Goal: Task Accomplishment & Management: Use online tool/utility

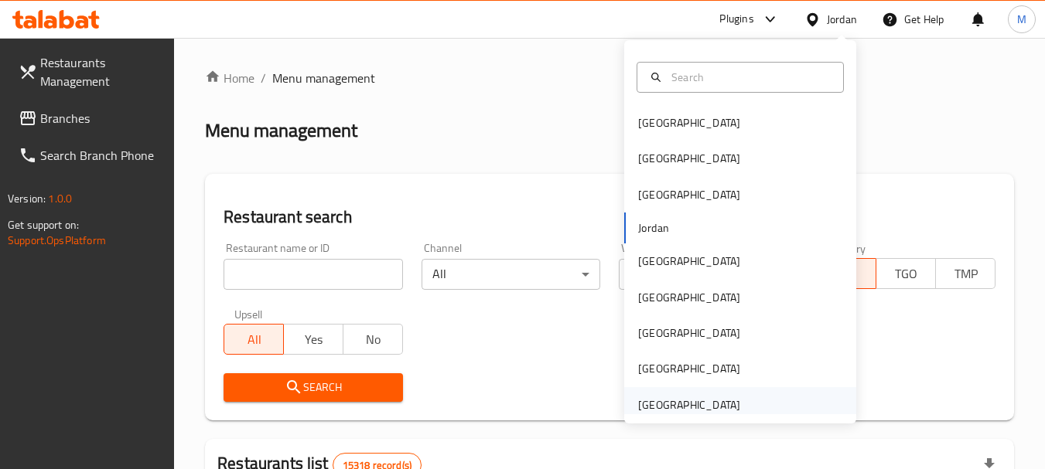
click at [695, 399] on div "[GEOGRAPHIC_DATA]" at bounding box center [689, 405] width 102 height 17
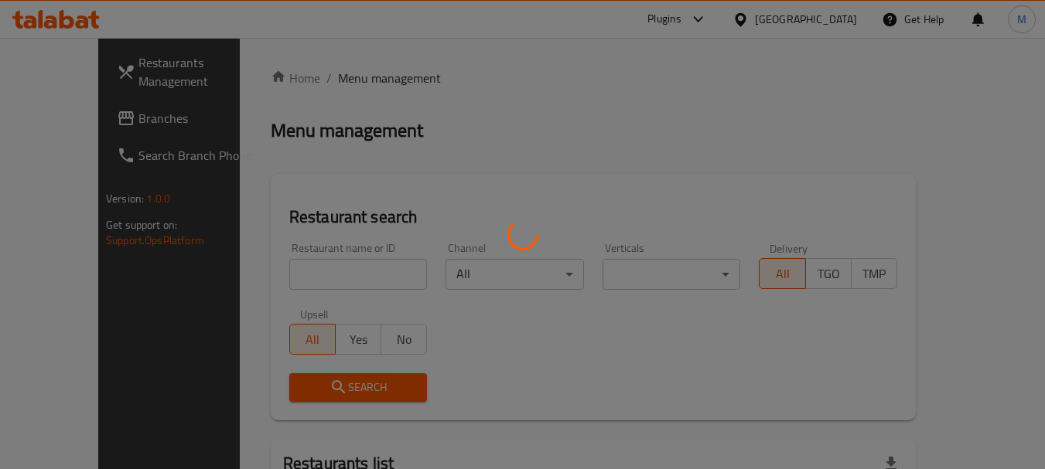
click at [317, 282] on div at bounding box center [522, 234] width 1045 height 469
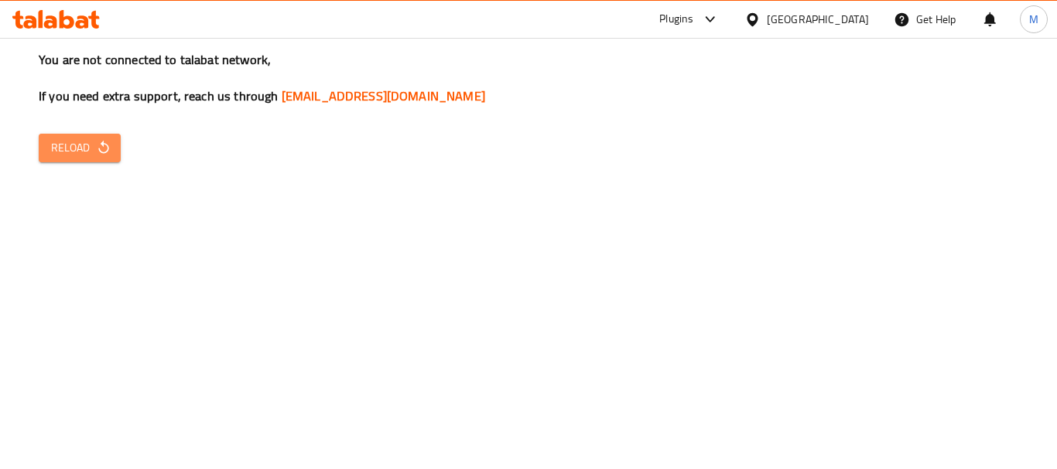
click at [108, 149] on icon "button" at bounding box center [103, 147] width 10 height 13
click at [96, 148] on icon "button" at bounding box center [103, 147] width 15 height 15
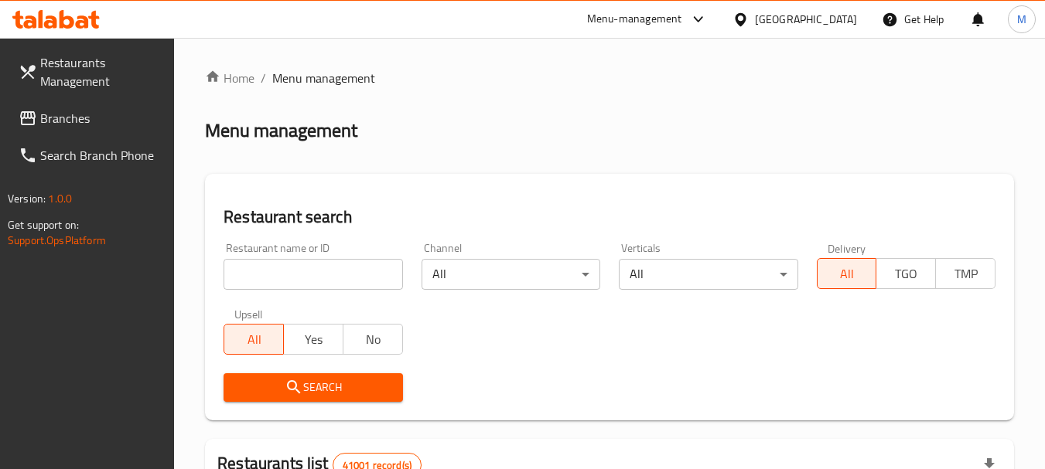
click at [272, 268] on input "search" at bounding box center [313, 274] width 179 height 31
paste input "Bebe Brioche"
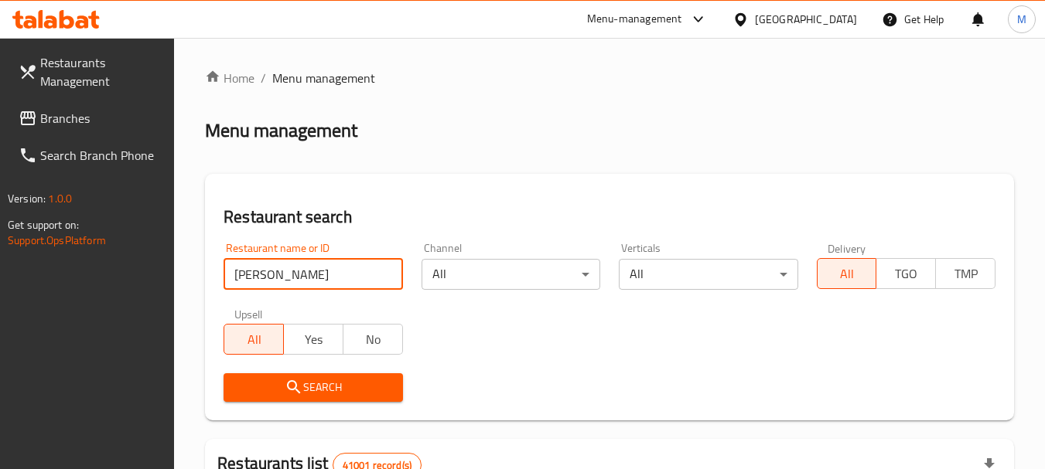
type input "Bebe Brioche"
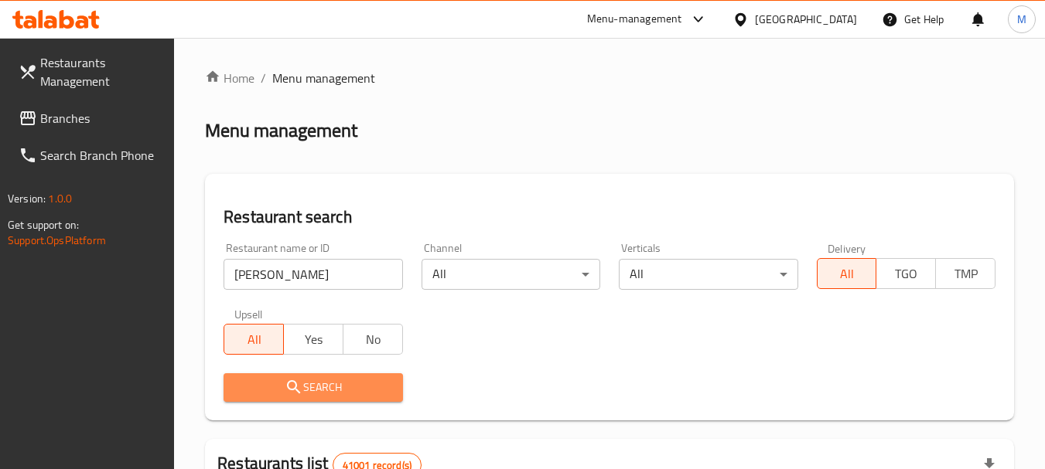
click at [311, 394] on span "Search" at bounding box center [313, 387] width 154 height 19
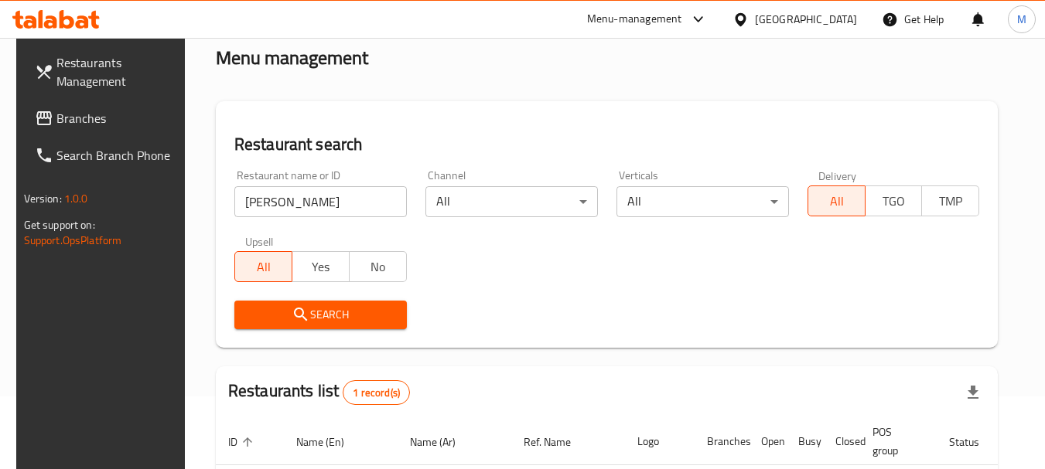
scroll to position [201, 0]
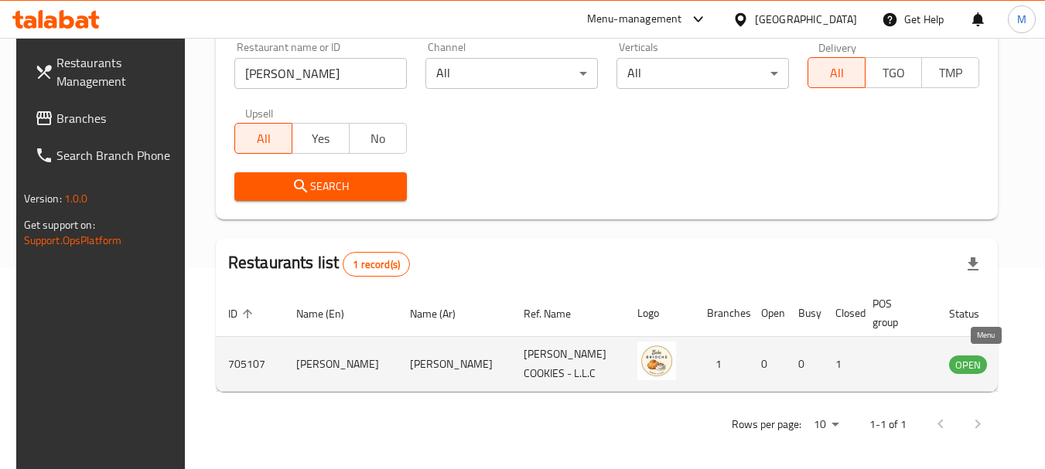
click at [1030, 360] on link "enhanced table" at bounding box center [1044, 364] width 29 height 19
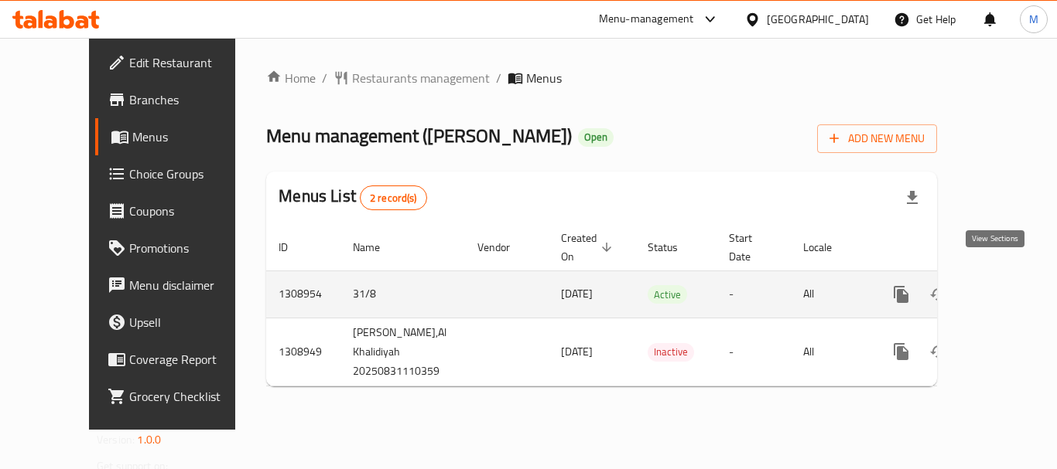
click at [1003, 286] on icon "enhanced table" at bounding box center [1012, 294] width 19 height 19
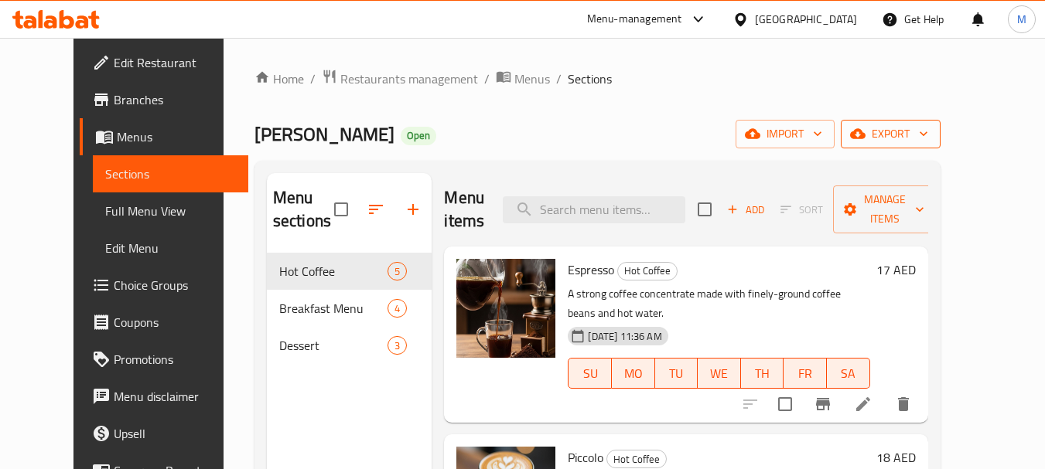
click at [931, 130] on icon "button" at bounding box center [923, 133] width 15 height 15
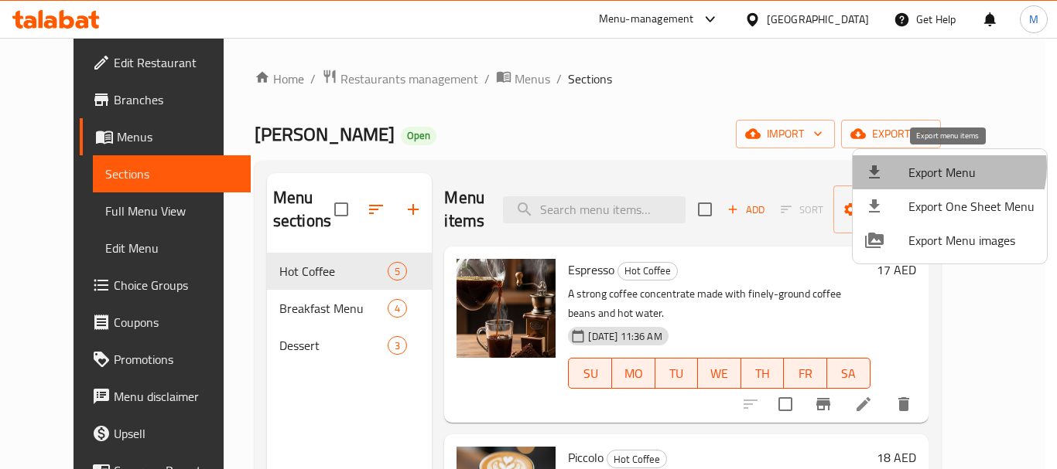
click at [944, 167] on span "Export Menu" at bounding box center [971, 172] width 126 height 19
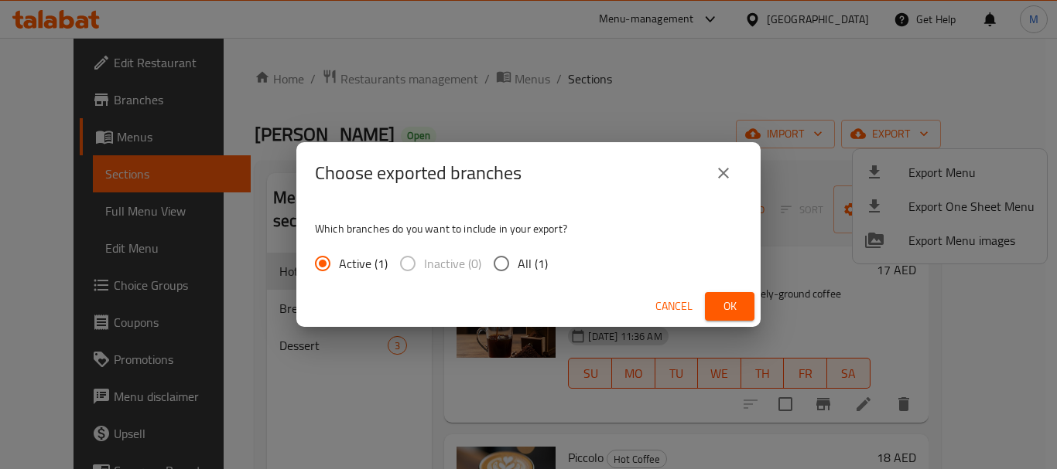
click at [473, 121] on div "Choose exported branches Which branches do you want to include in your export? …" at bounding box center [528, 234] width 1057 height 469
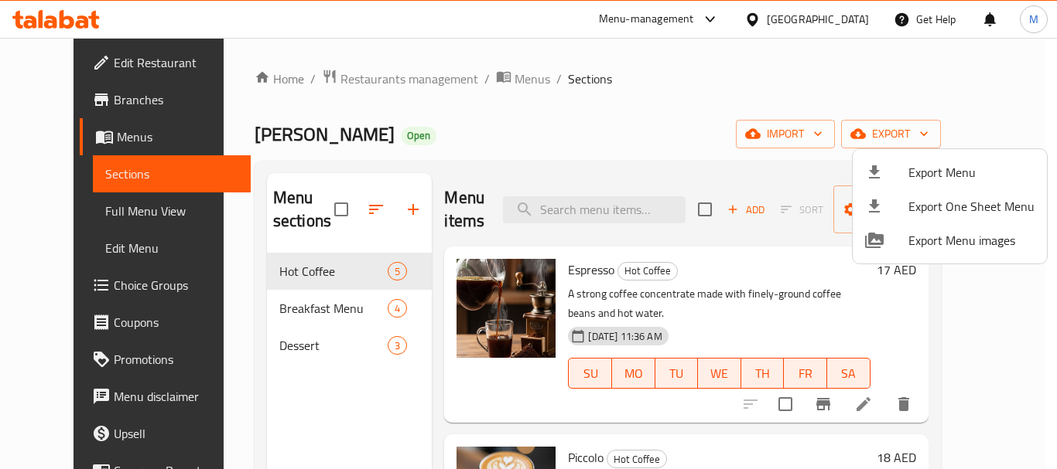
click at [83, 54] on div at bounding box center [528, 234] width 1057 height 469
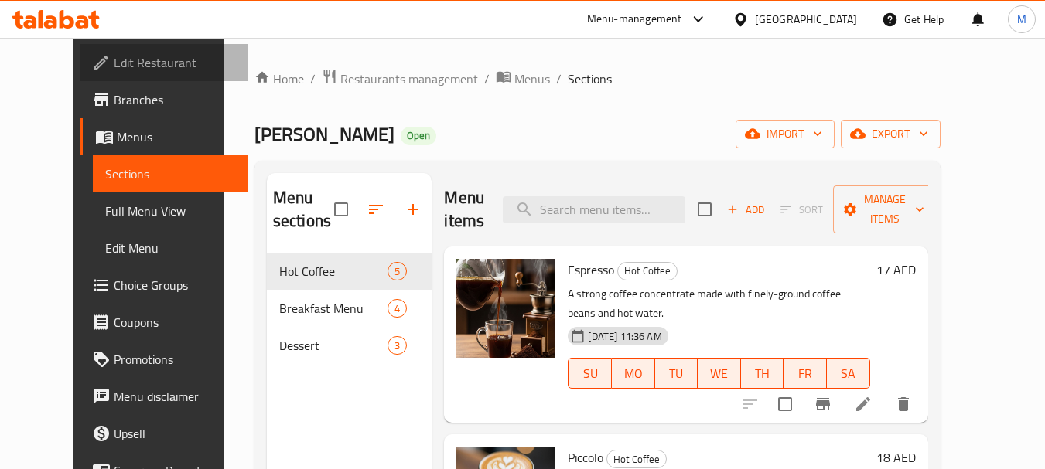
click at [114, 63] on span "Edit Restaurant" at bounding box center [175, 62] width 122 height 19
